Goal: Navigation & Orientation: Find specific page/section

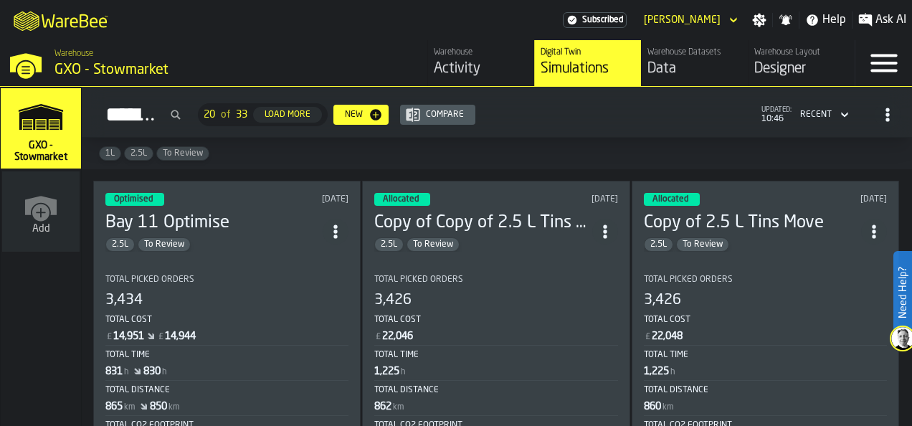
click at [40, 126] on polygon "link-to-/wh/i/1f322264-80fa-4175-88bb-566e6213dfa5/simulations" at bounding box center [41, 126] width 9 height 1
click at [474, 66] on div "Activity" at bounding box center [481, 69] width 95 height 20
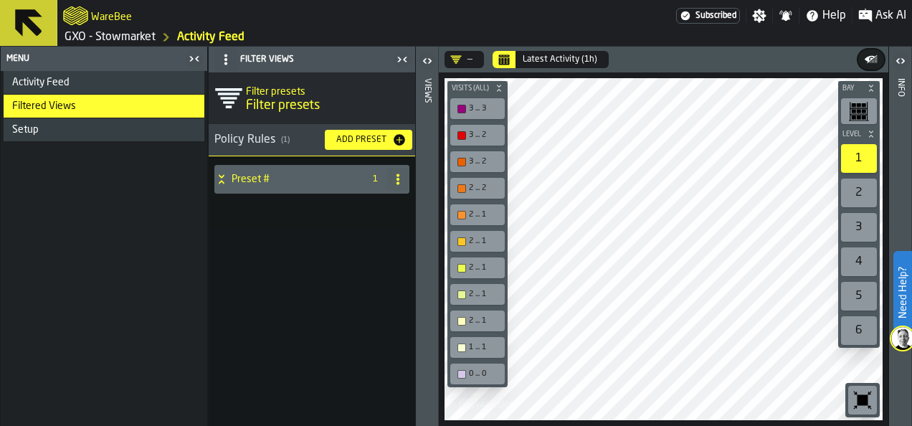
click at [864, 185] on div "2" at bounding box center [859, 192] width 36 height 29
